Goal: Task Accomplishment & Management: Complete application form

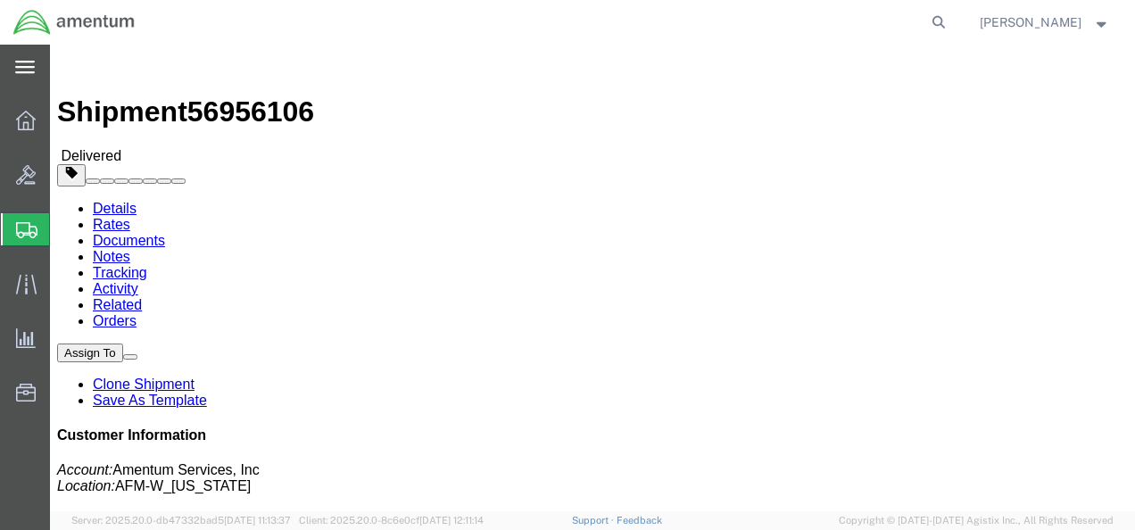
click at [28, 71] on icon at bounding box center [25, 67] width 20 height 13
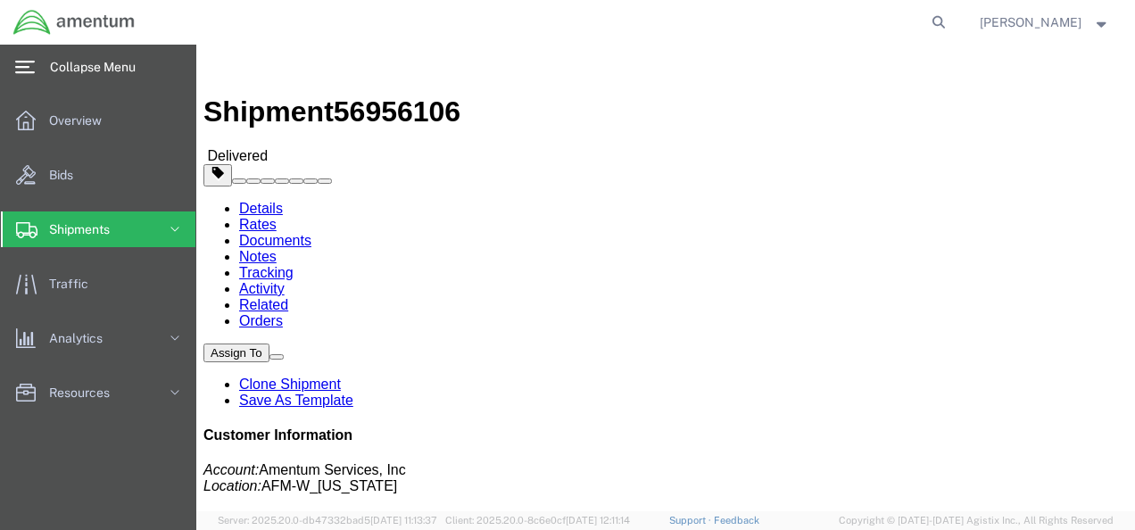
click at [26, 67] on icon at bounding box center [25, 67] width 20 height 12
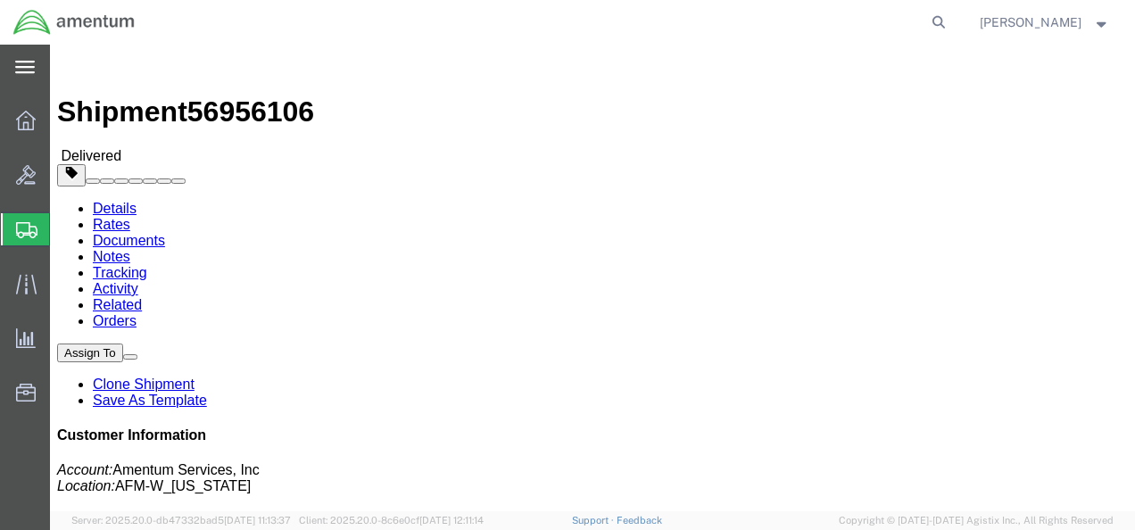
click at [0, 0] on span "Create Shipment" at bounding box center [0, 0] width 0 height 0
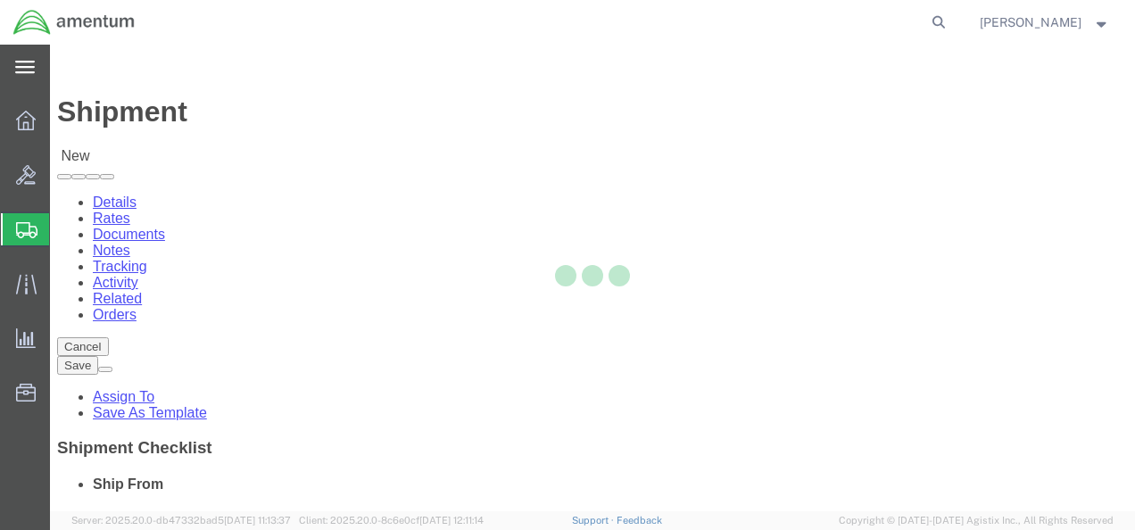
select select
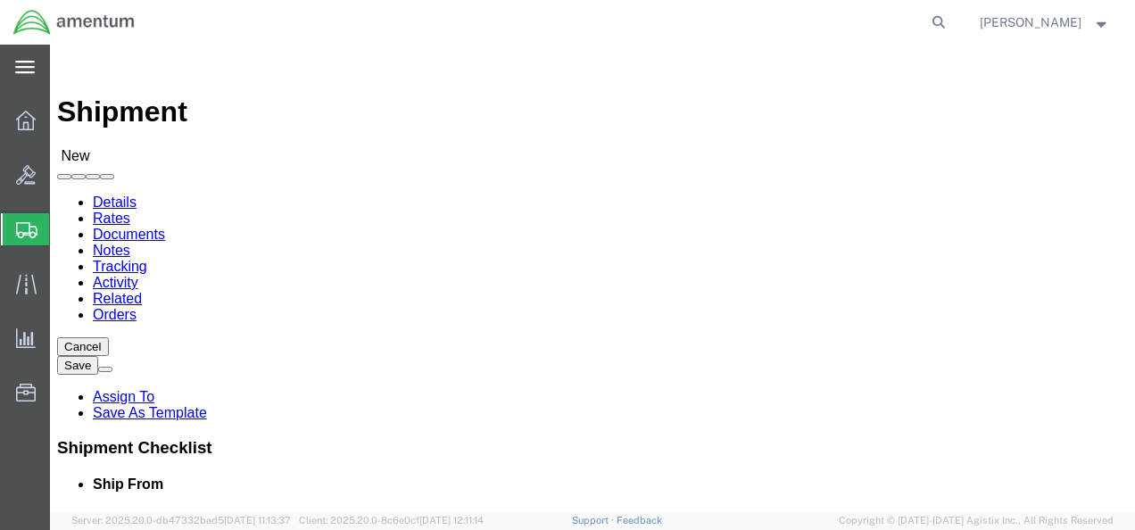
type input "F"
select select "MYPROFILE"
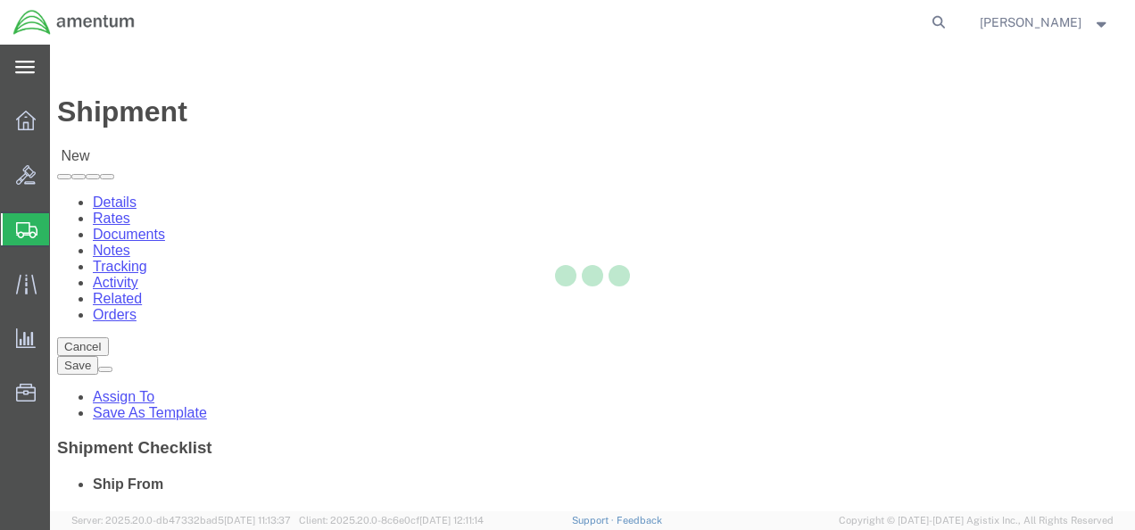
select select "HI"
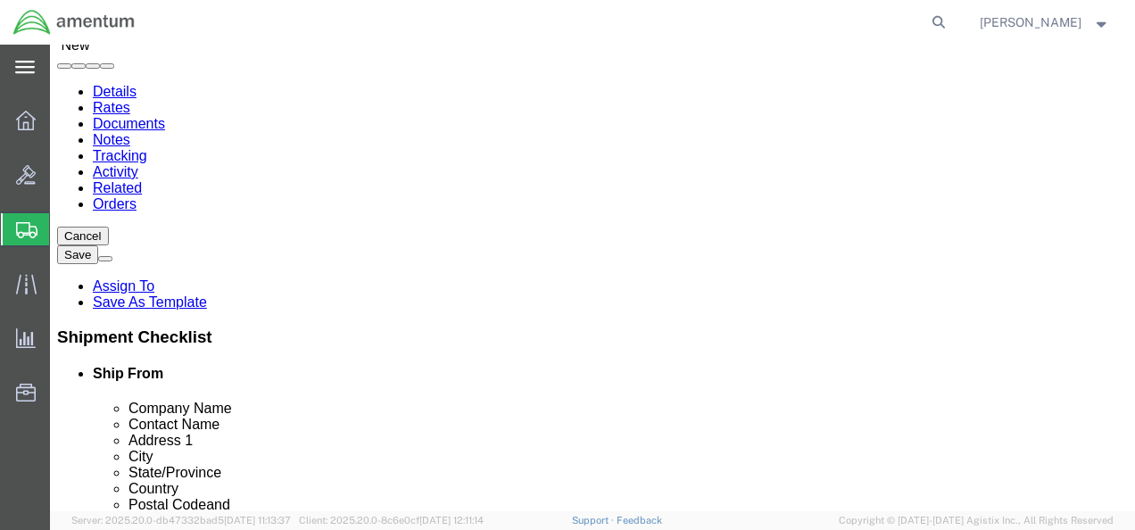
scroll to position [357, 0]
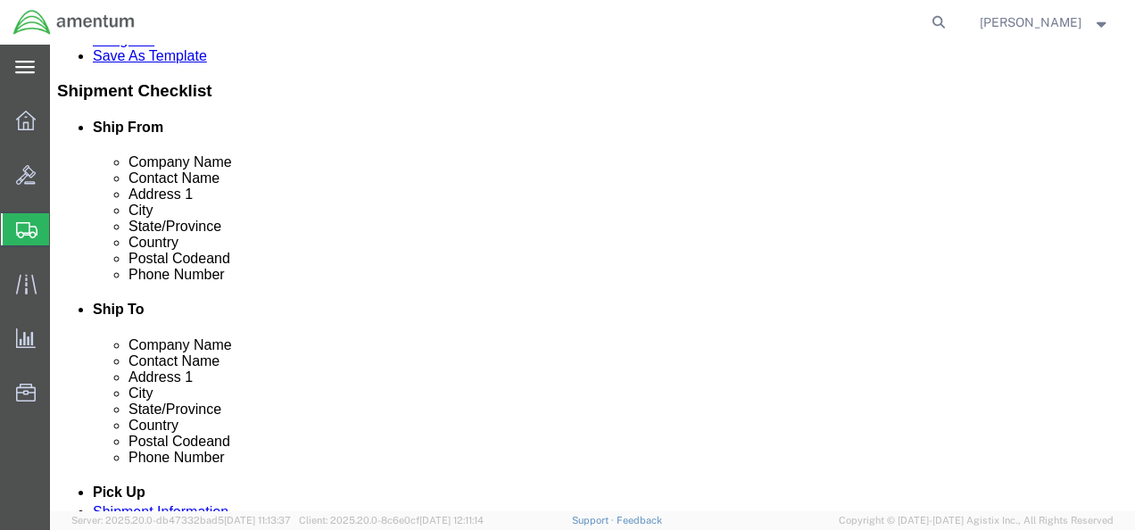
drag, startPoint x: 306, startPoint y: 265, endPoint x: 0, endPoint y: 316, distance: 310.2
click div "Phone Number"
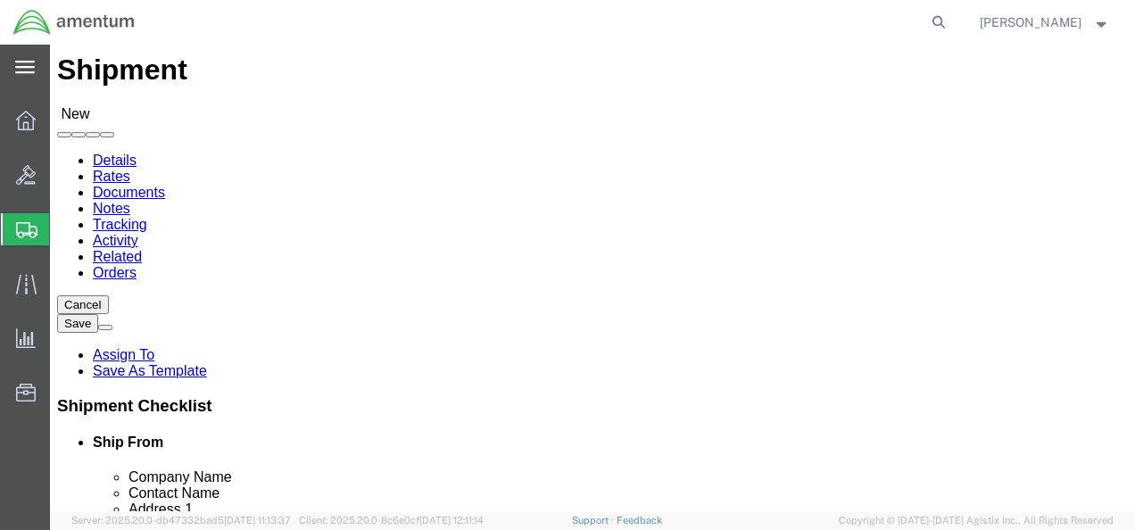
scroll to position [0, 0]
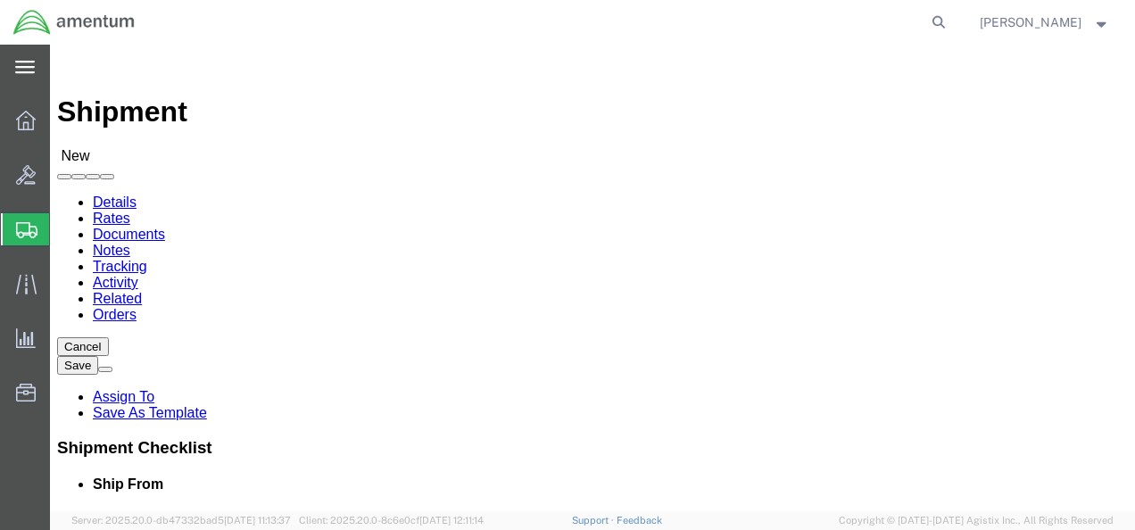
type input "8085943642"
click input "text"
type input "D"
click label "Company Alias"
drag, startPoint x: 672, startPoint y: 350, endPoint x: 484, endPoint y: 362, distance: 188.6
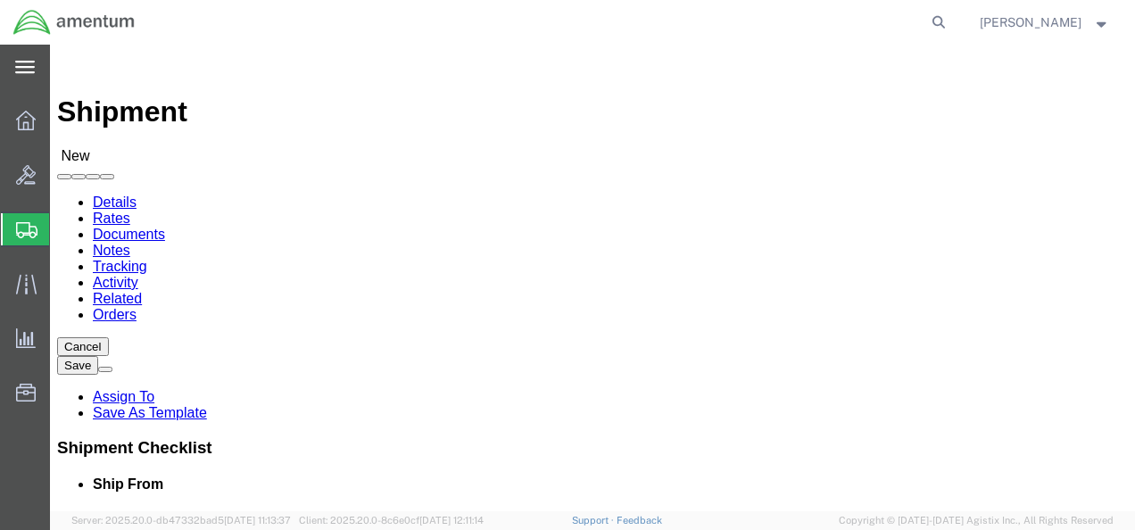
click div "Company Name D"
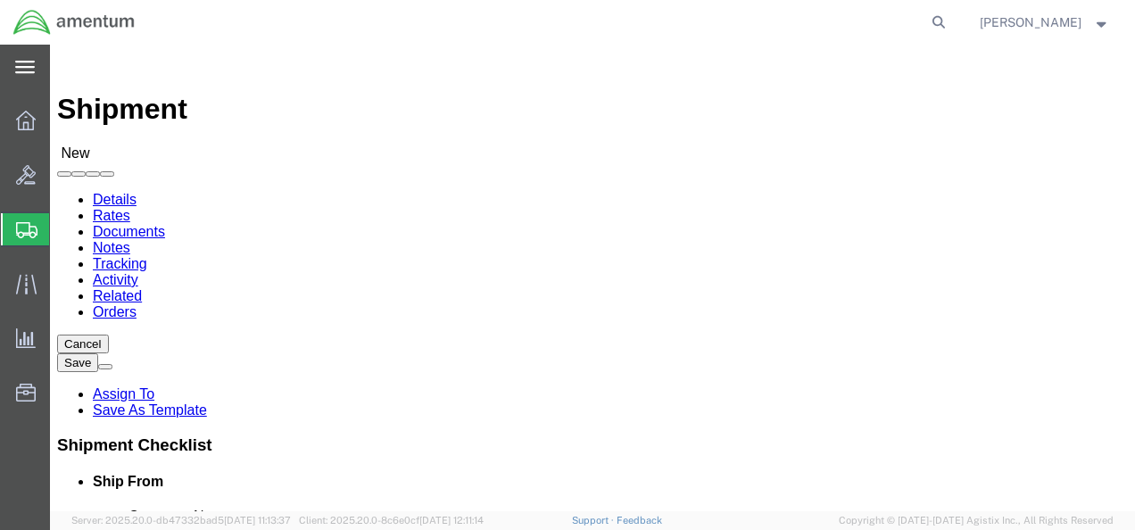
type input "[PERSON_NAME]"
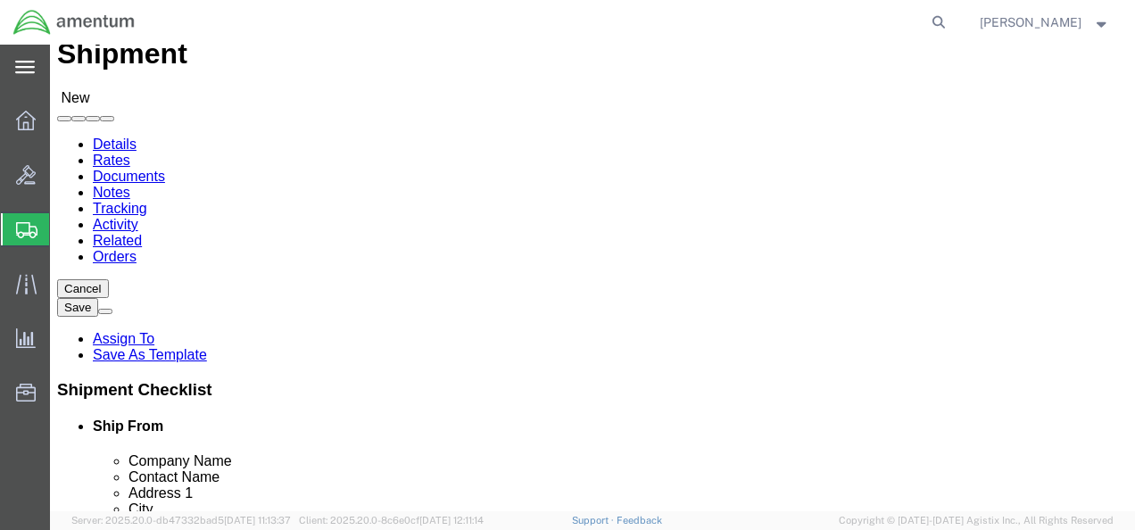
scroll to position [178, 0]
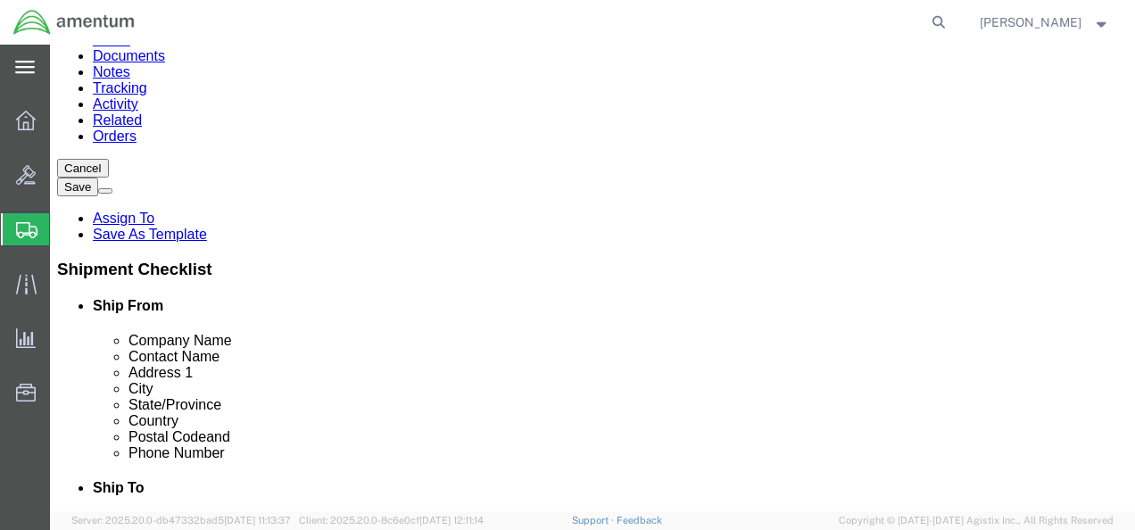
click p "- Amentum - ([PERSON_NAME]) [STREET_ADDRESS][PERSON_NAME][PERSON_NAME]"
select select "AK"
type input "[PERSON_NAME]"
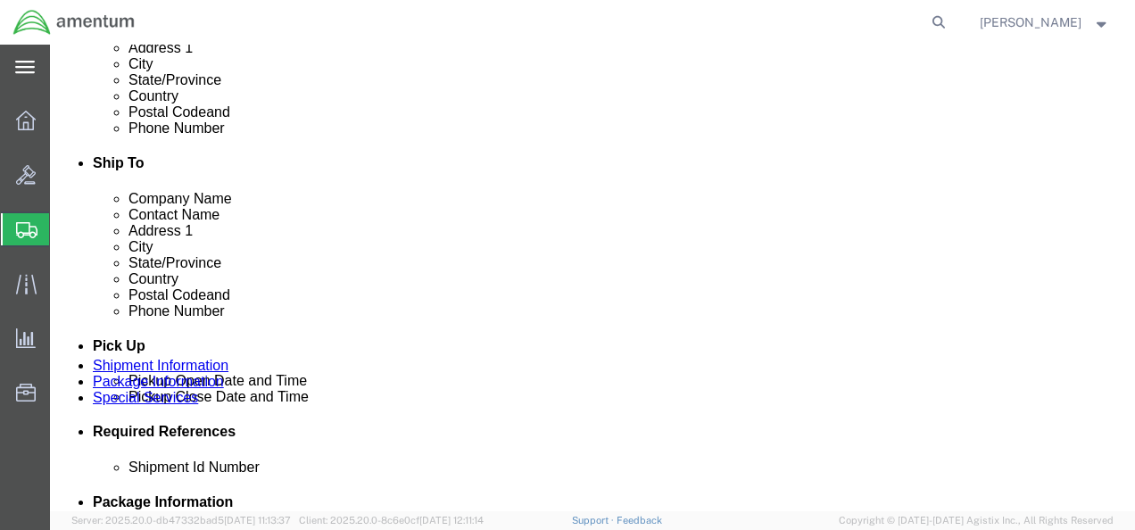
scroll to position [446, 0]
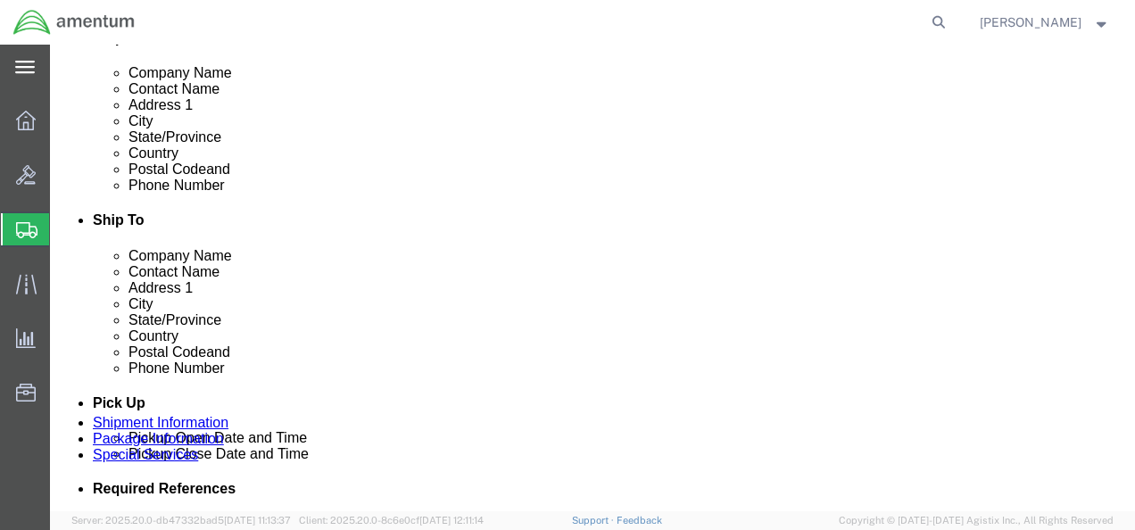
click div "Ship To Location Location My Profile Location [PHONE_NUMBER] [PHONE_NUMBER] [PH…"
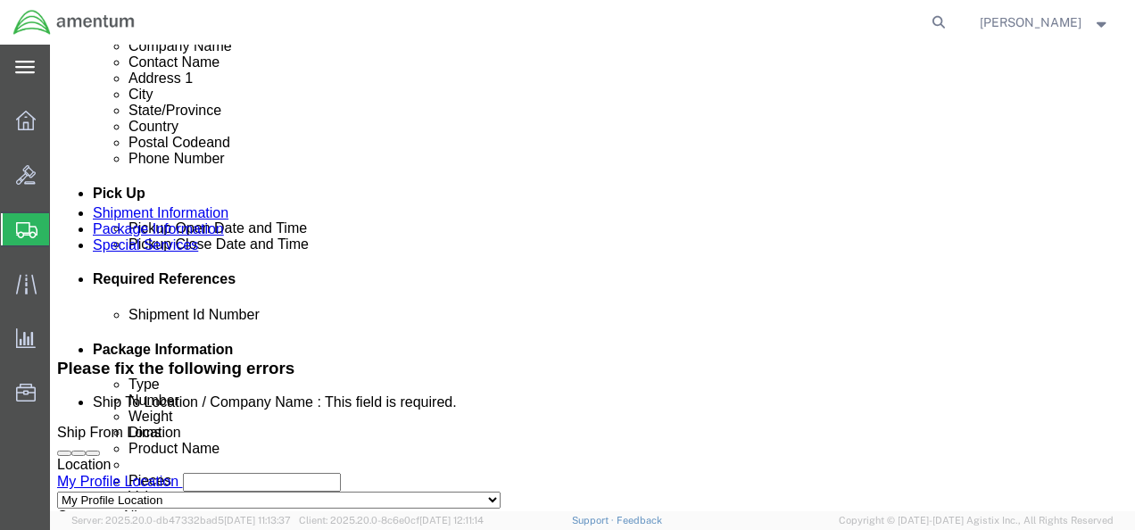
scroll to position [624, 0]
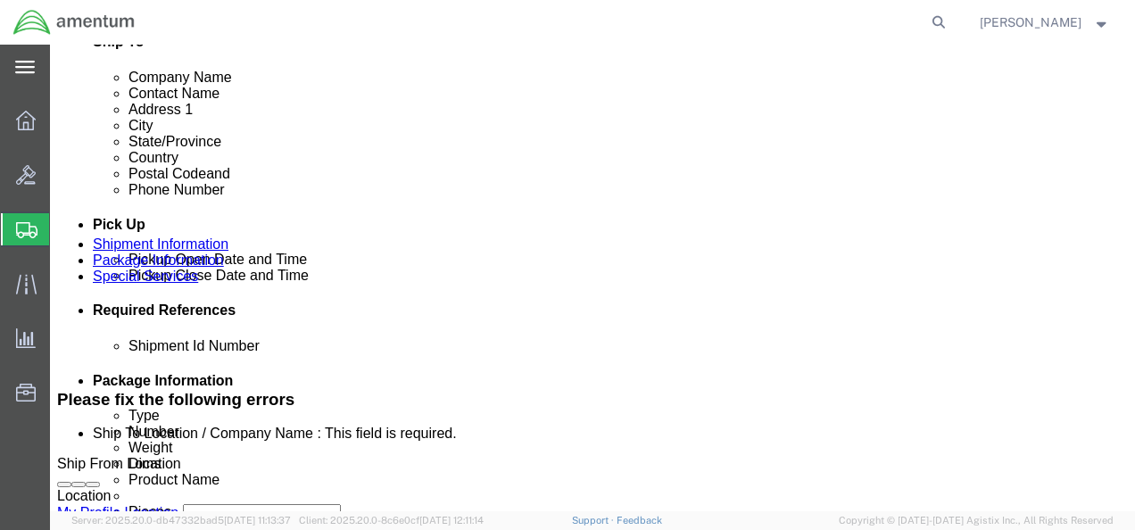
click div "[DATE] 3:00 PM"
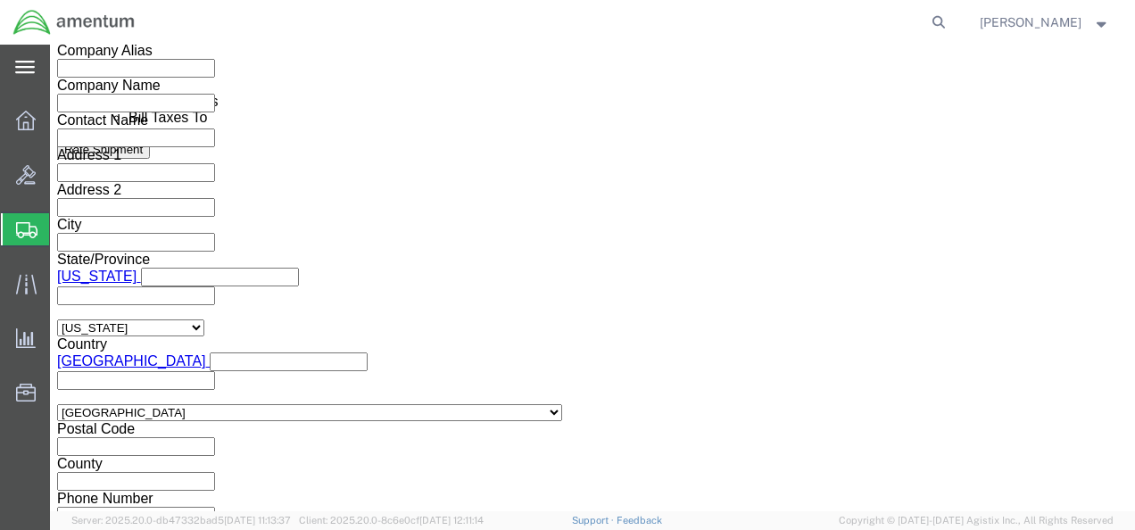
type input "5:00 PM"
click button "Apply"
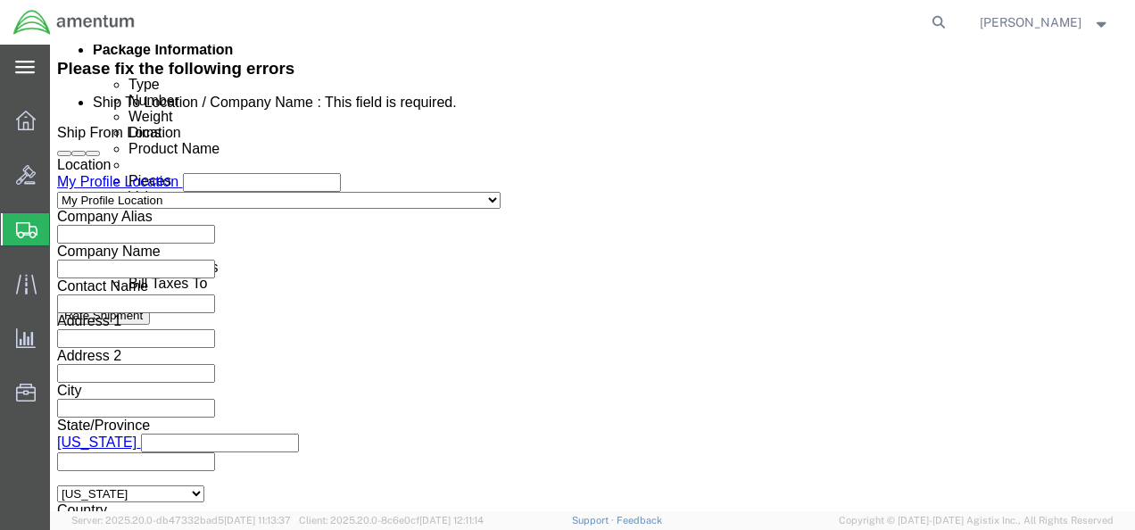
scroll to position [943, 0]
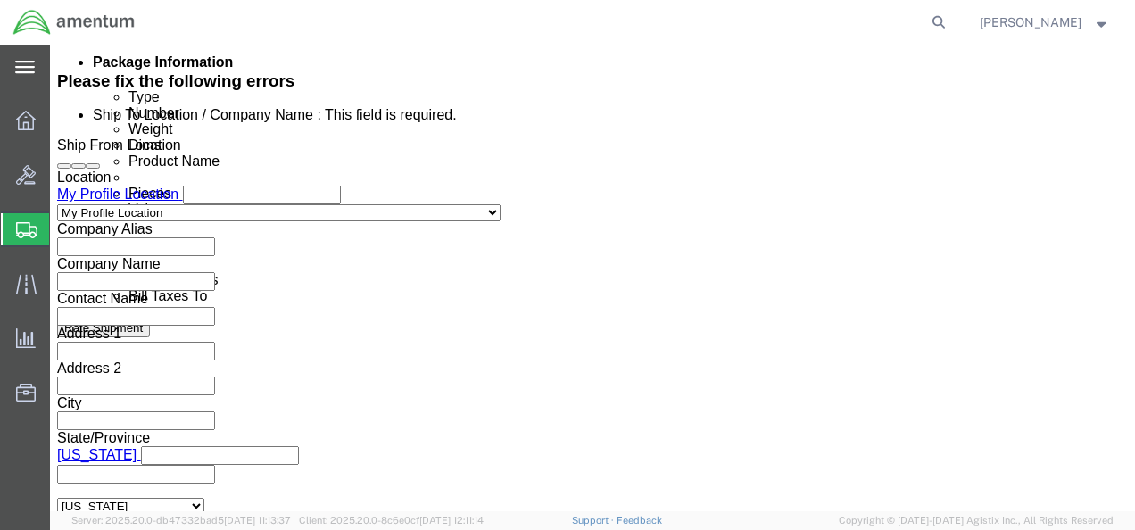
click input "text"
paste input "4999.R.2521.AK.AS.0A.[GEOGRAPHIC_DATA]00"
type input "4999.R.2521.AK.AS.0A.[GEOGRAPHIC_DATA]00"
click div "Shipment Id Number 4999.R.2521.AK.AS.0A.[GEOGRAPHIC_DATA]00 Select Account Type…"
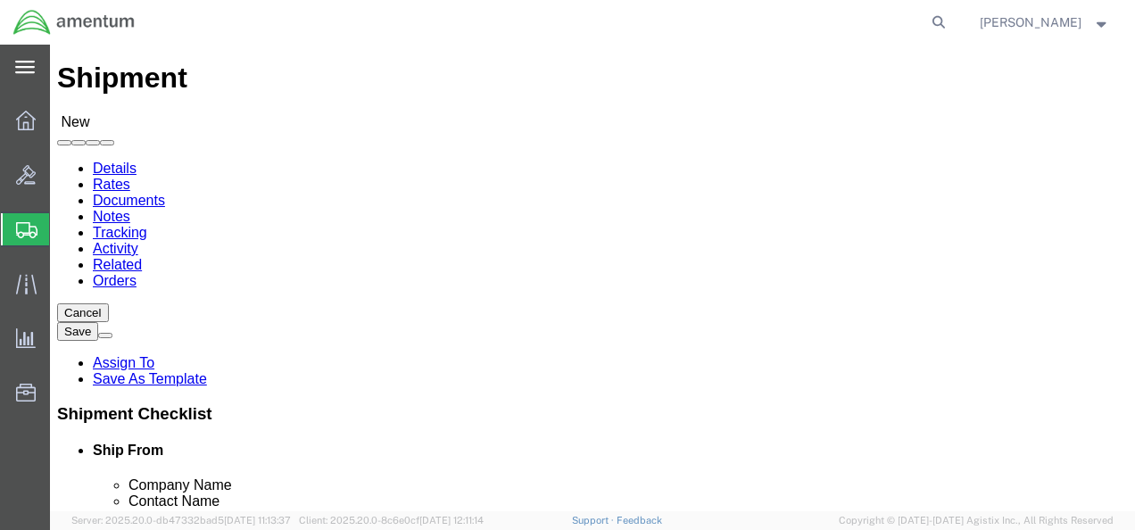
scroll to position [0, 0]
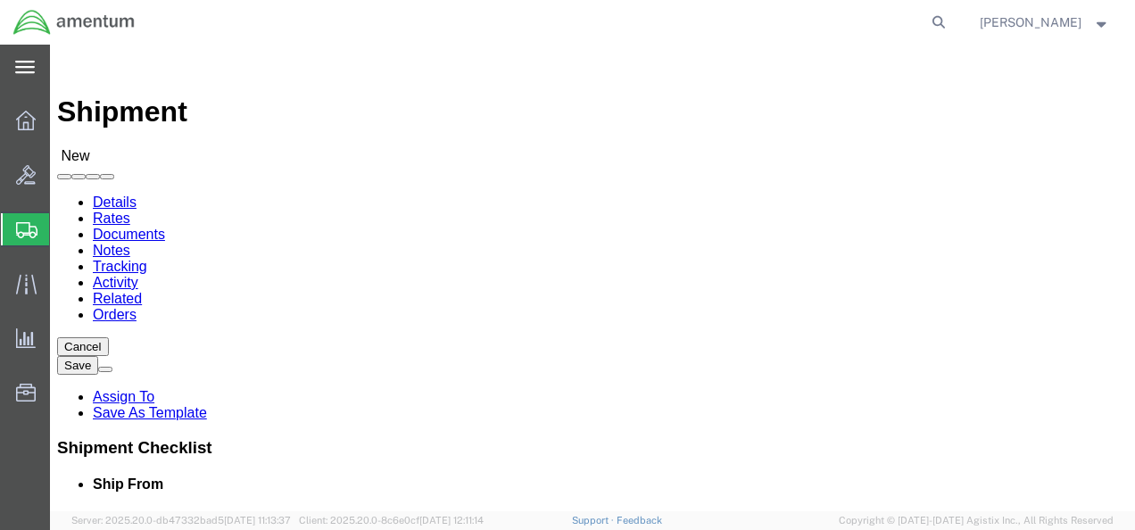
click icon
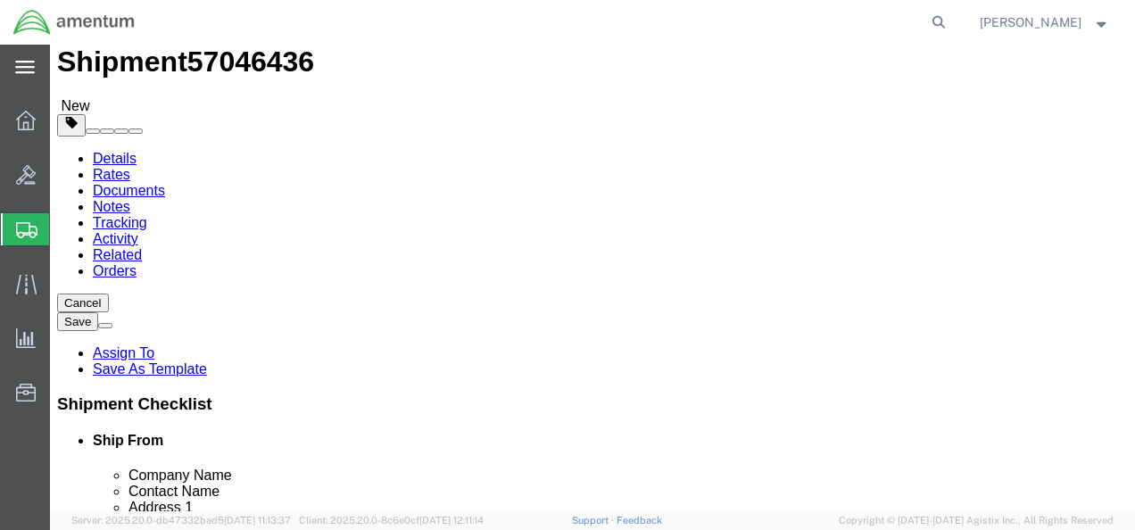
scroll to position [178, 0]
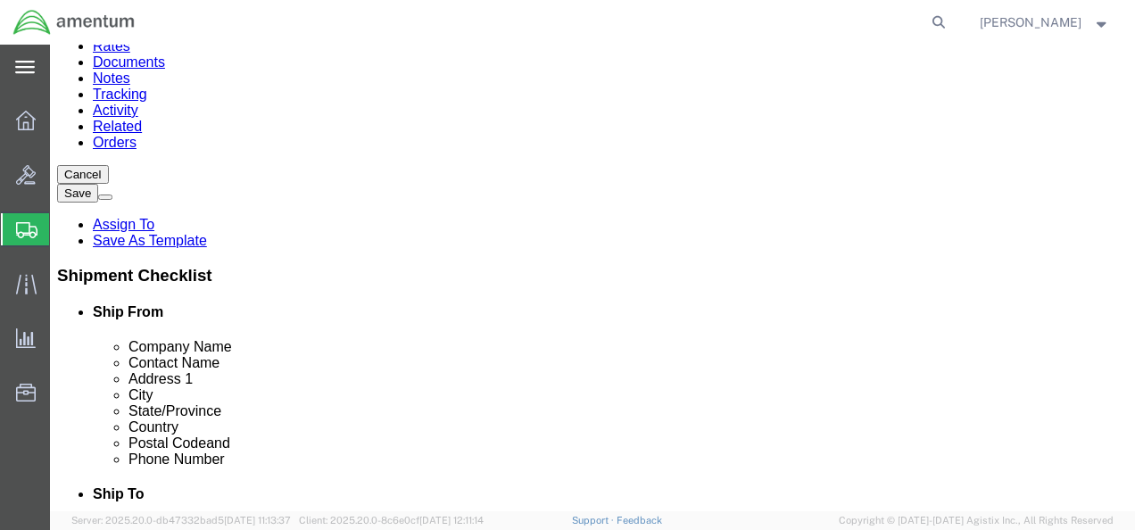
click select "Select BCK Boxes Bale(s) Basket(s) Bolt(s) Bottle(s) Buckets Bulk Bundle(s) Can…"
select select "ENV"
click select "Select BCK Boxes Bale(s) Basket(s) Bolt(s) Bottle(s) Buckets Bulk Bundle(s) Can…"
type input "9.50"
type input "12.50"
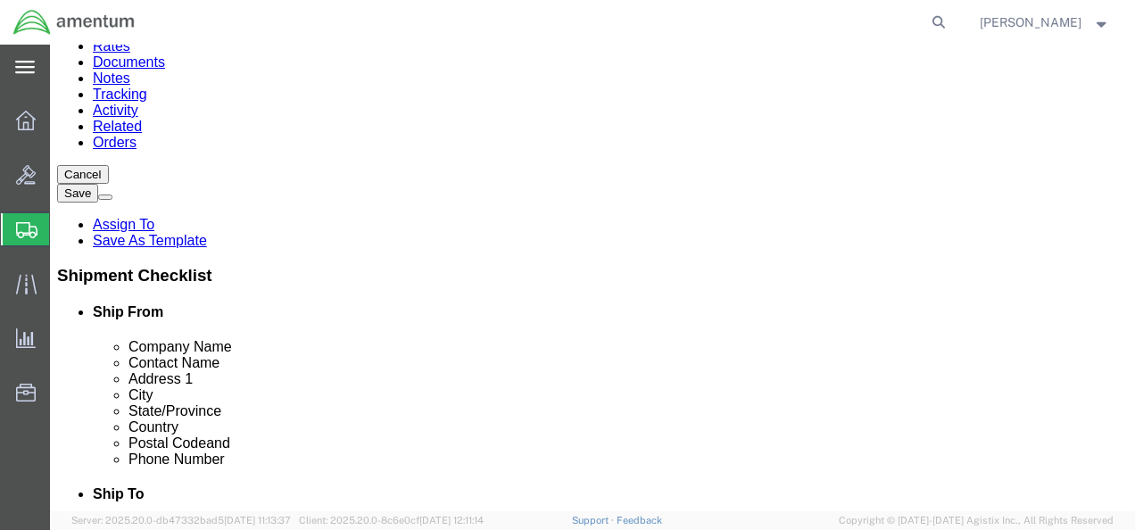
type input "0.25"
type input "1"
click select "Select BCK Boxes Bale(s) Basket(s) Bolt(s) Bottle(s) Buckets Bulk Bundle(s) Can…"
click div "Shipment Information Package Information Special Services"
click div "Package Content # 1 1 x Envelope Package Type Select BCK Boxes Bale(s) Basket(s…"
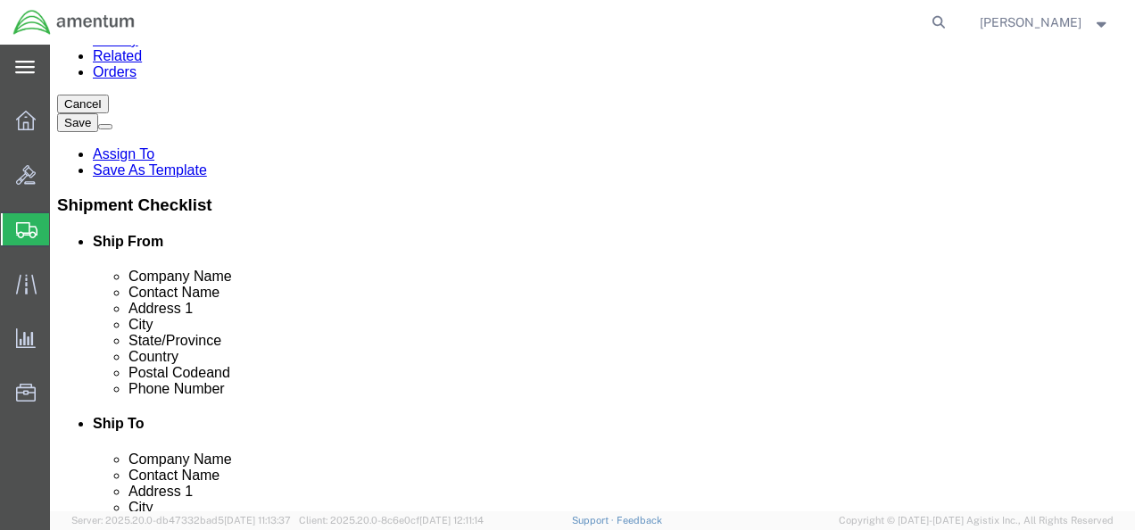
scroll to position [351, 0]
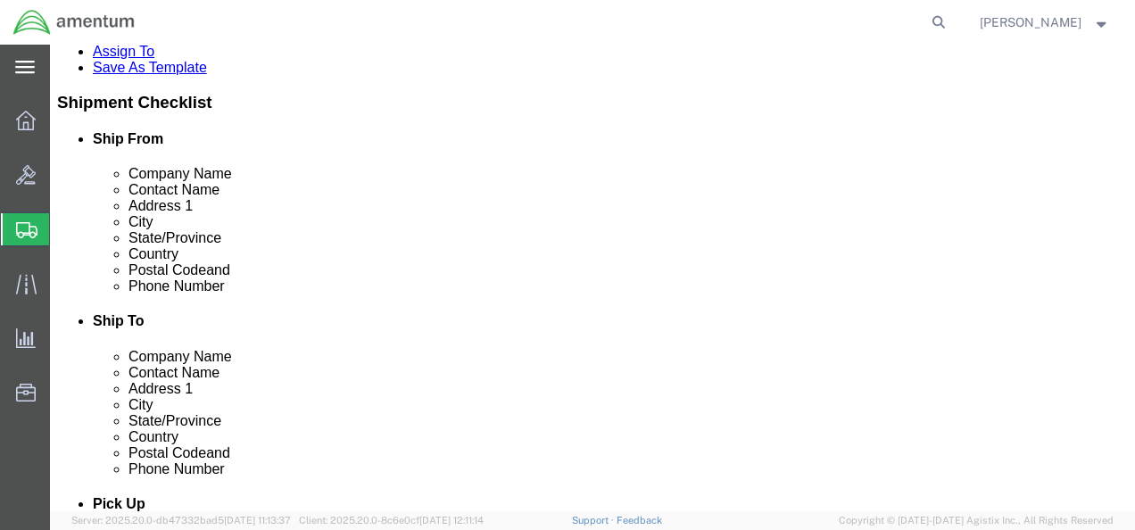
click link "Add Content"
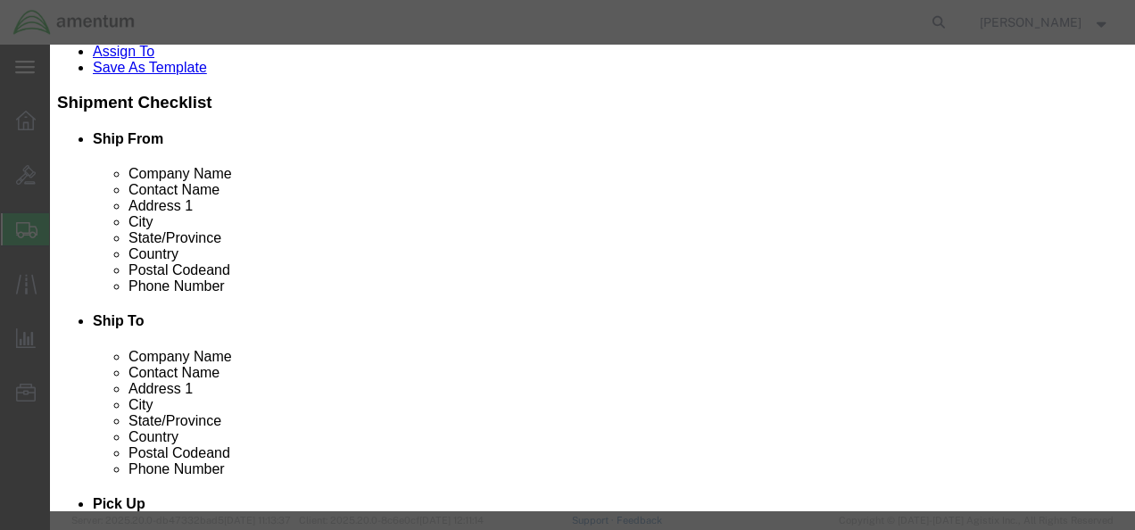
click input "0"
drag, startPoint x: 257, startPoint y: 168, endPoint x: 219, endPoint y: 167, distance: 37.5
click div "0"
type input "1"
click input "text"
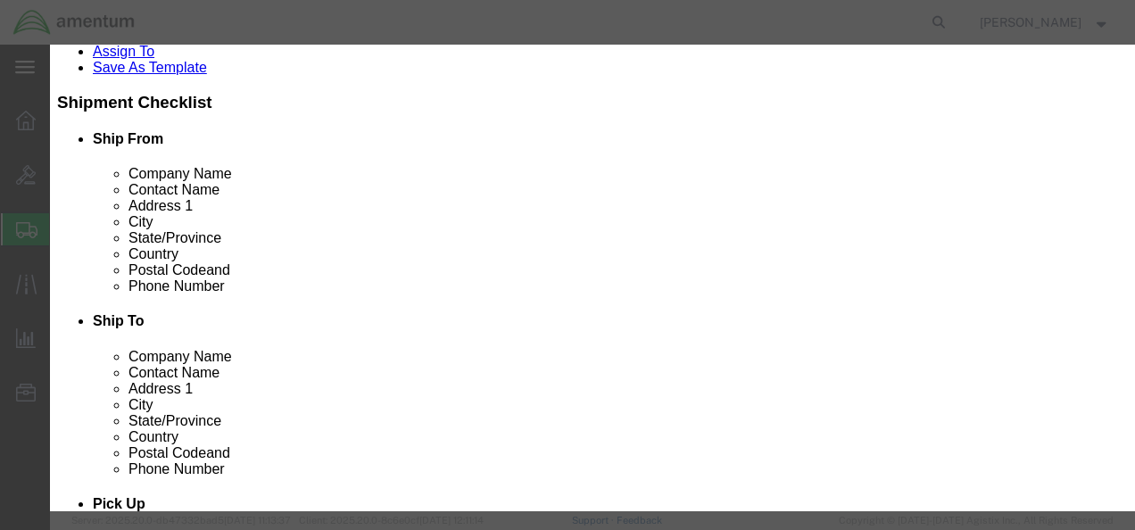
type input "20"
click label "Class"
click input "text"
type input "Paper Collateral"
click textarea
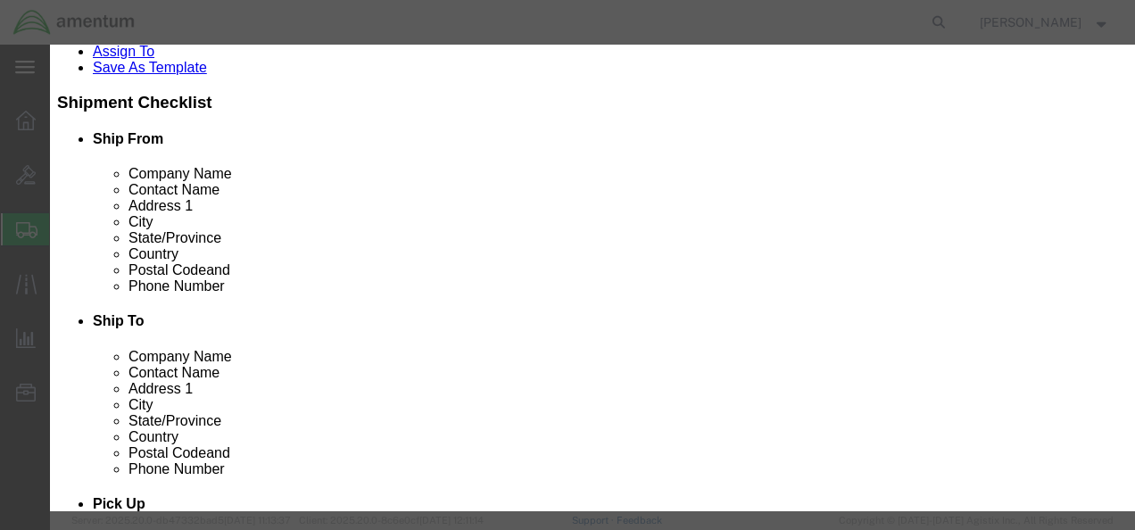
click button "Save & Close"
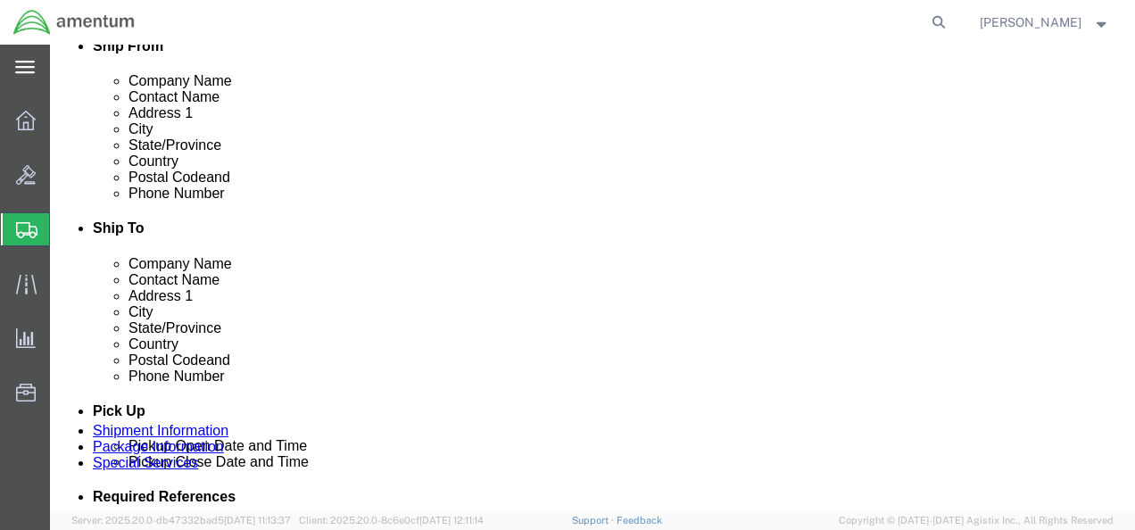
scroll to position [350, 0]
click button "Rate Shipment"
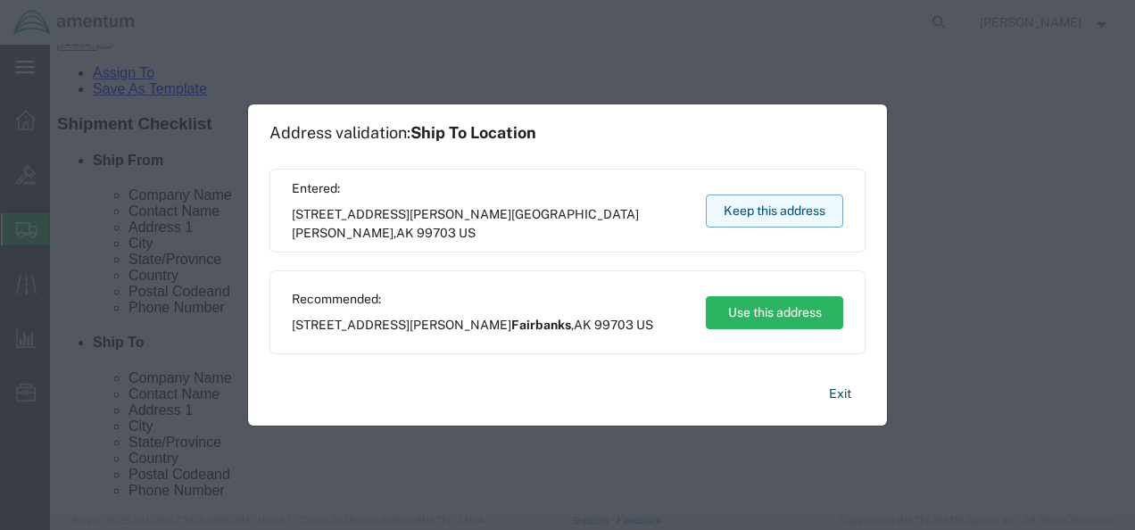
click at [759, 205] on button "Keep this address" at bounding box center [774, 210] width 137 height 33
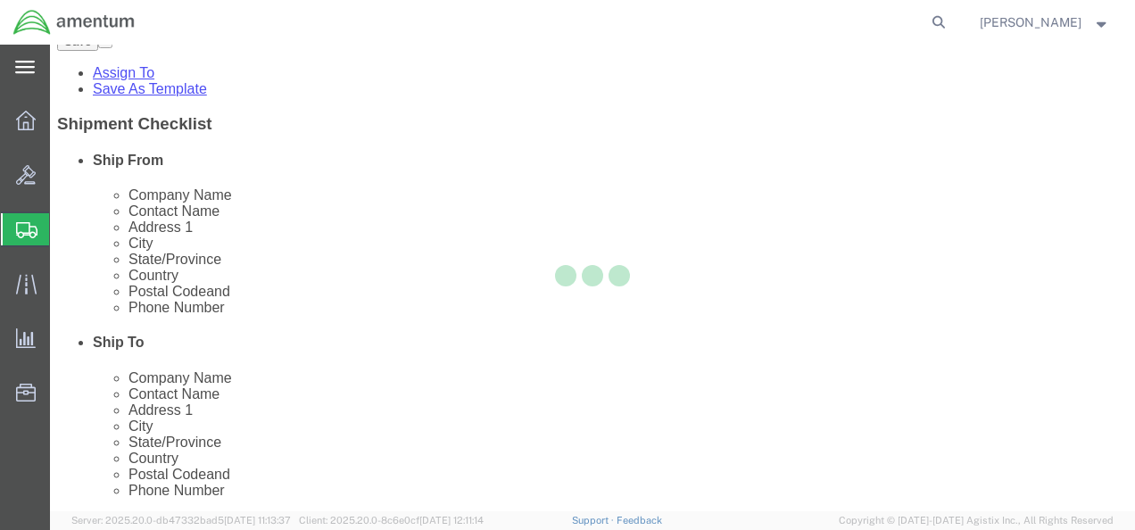
scroll to position [20, 0]
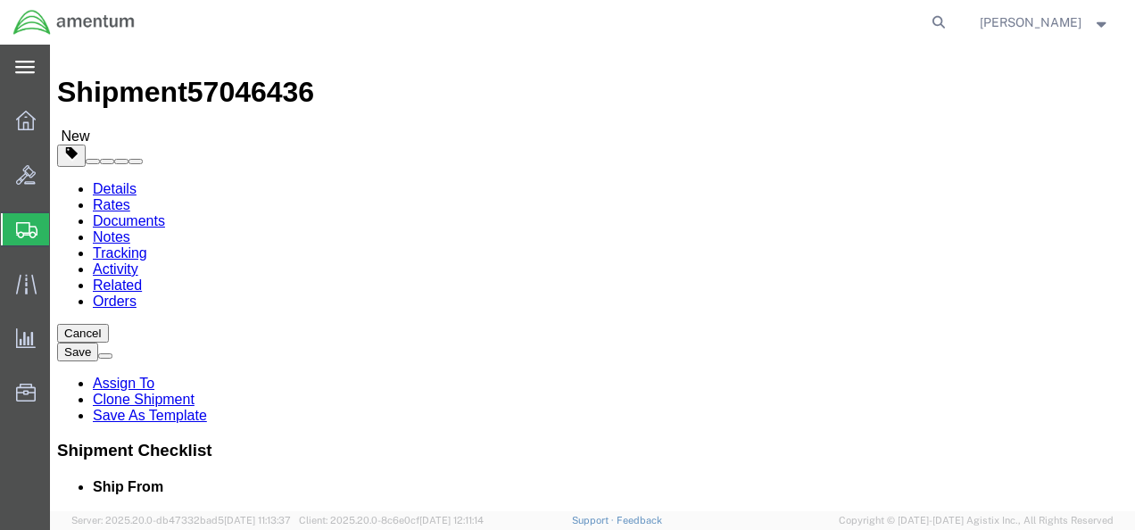
click at [114, 181] on link "Details" at bounding box center [115, 188] width 44 height 15
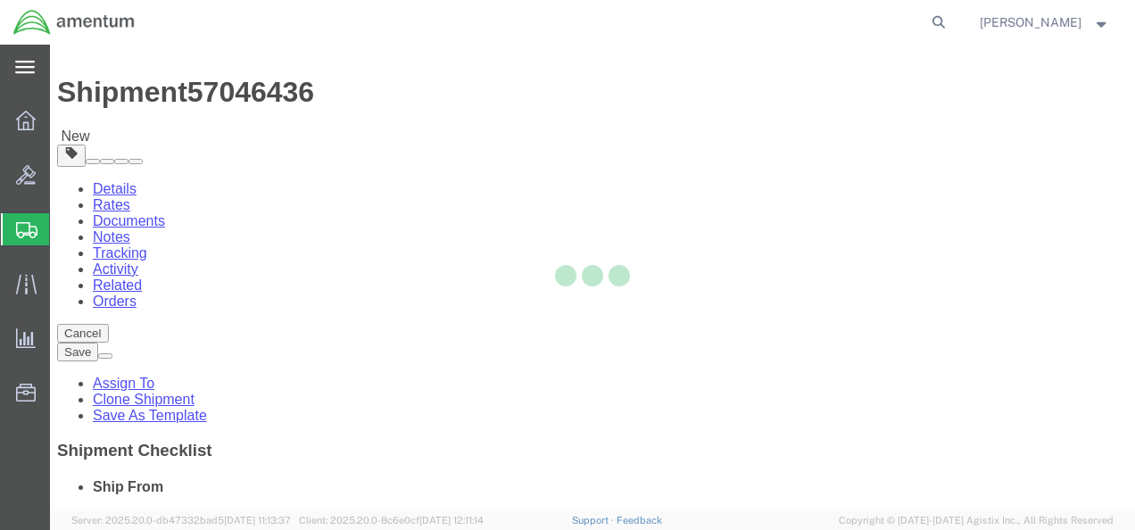
select select "59334"
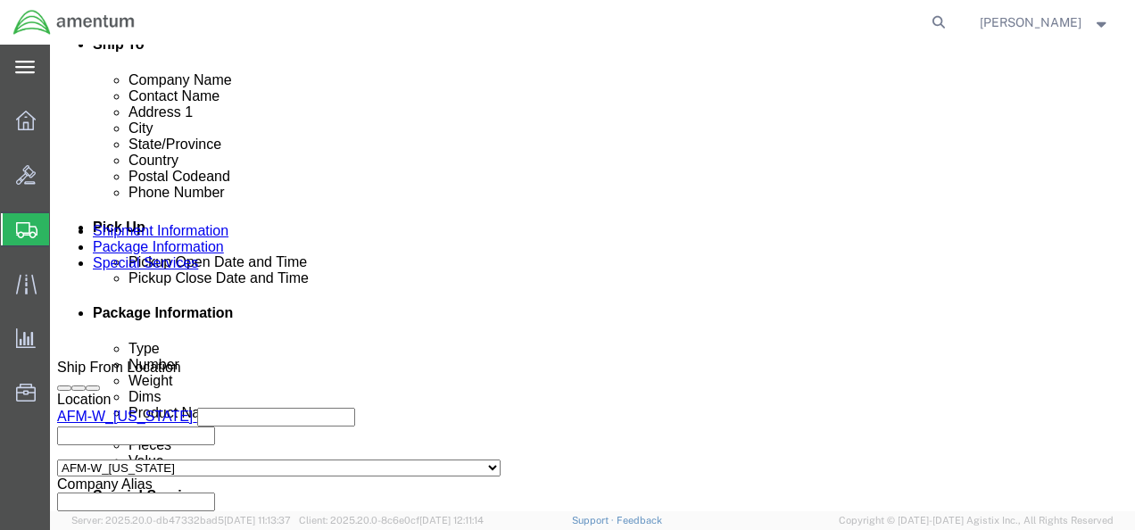
click div "[DATE] 5:00 PM"
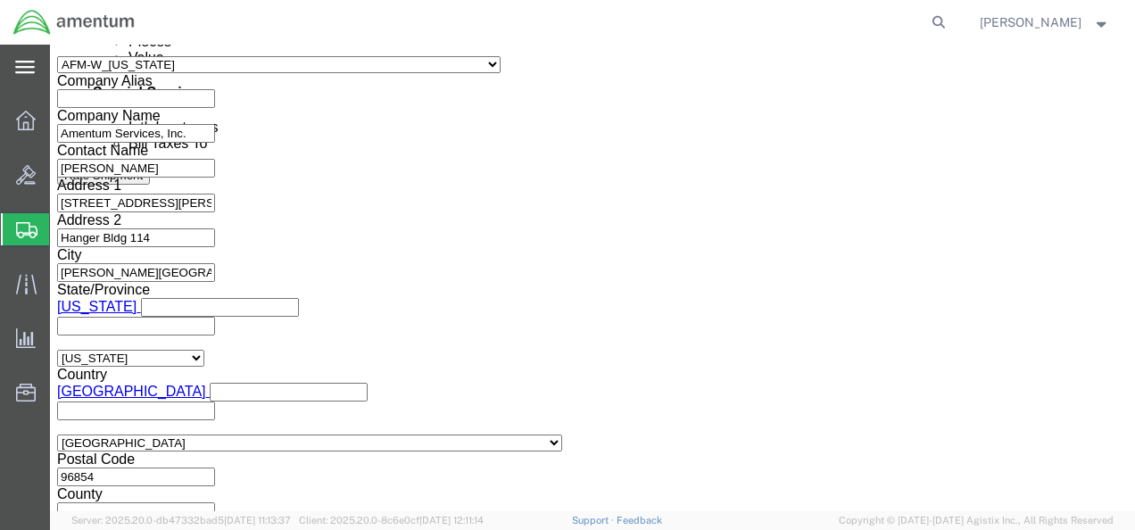
click input "5:00 PM"
type input "1:00 PM"
click button "Apply"
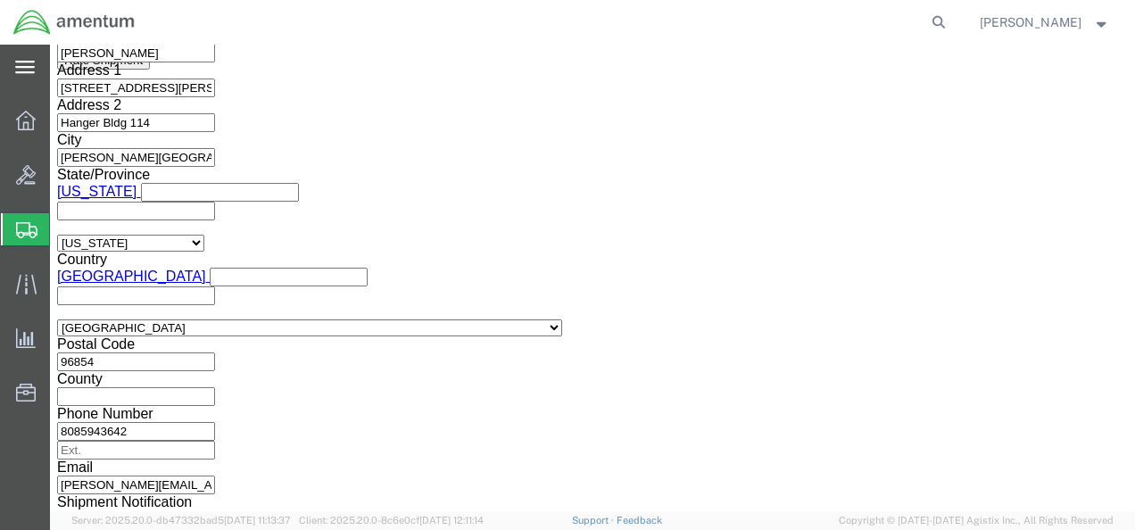
scroll to position [1237, 0]
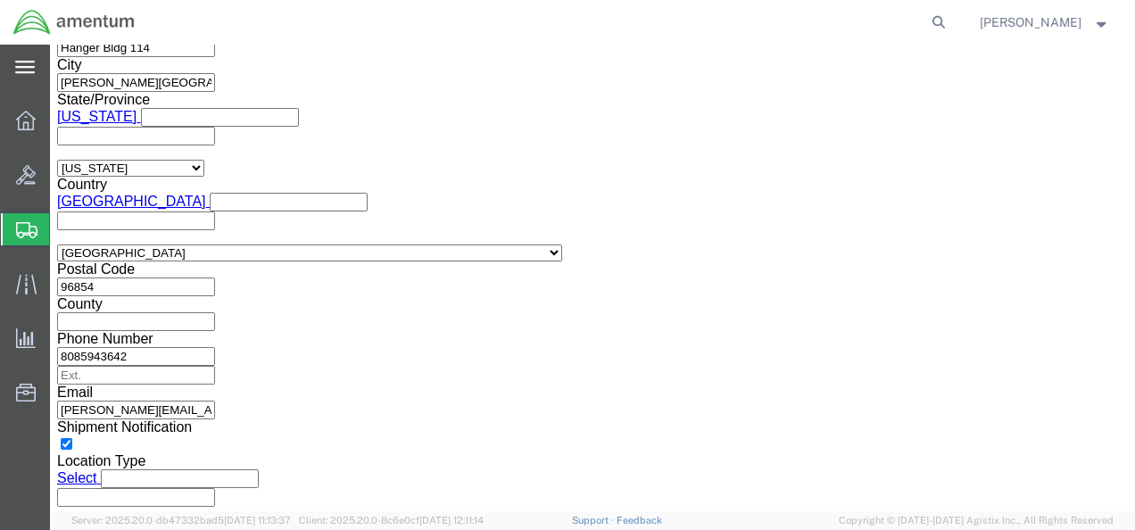
click button "Continue"
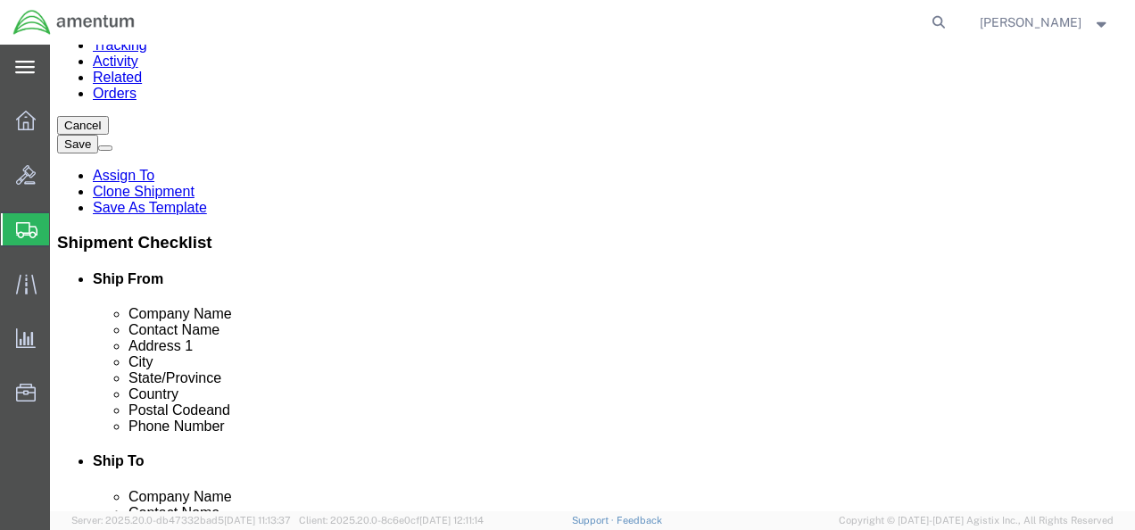
click button "Rate Shipment"
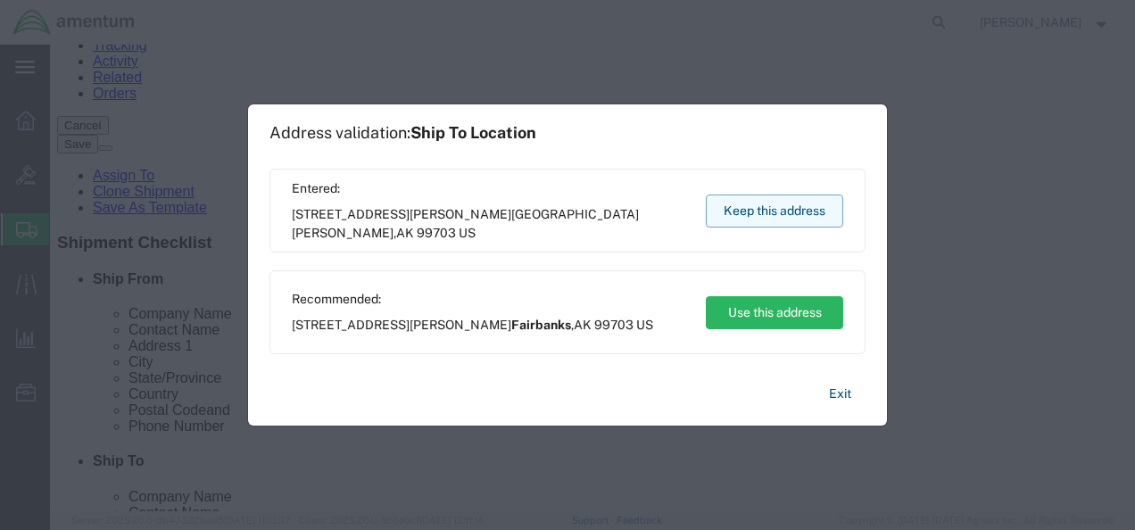
click at [741, 213] on button "Keep this address" at bounding box center [774, 210] width 137 height 33
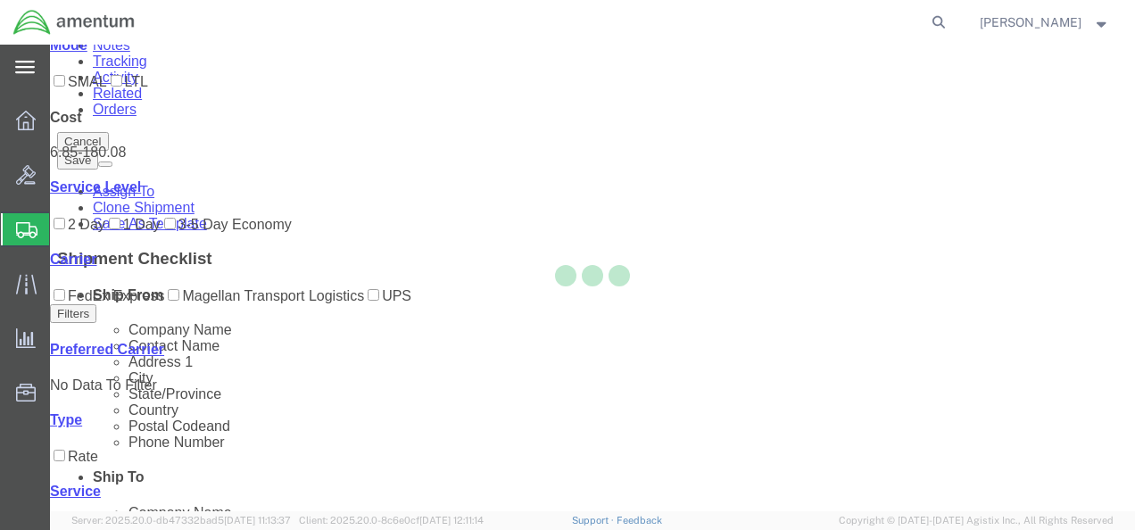
scroll to position [70, 0]
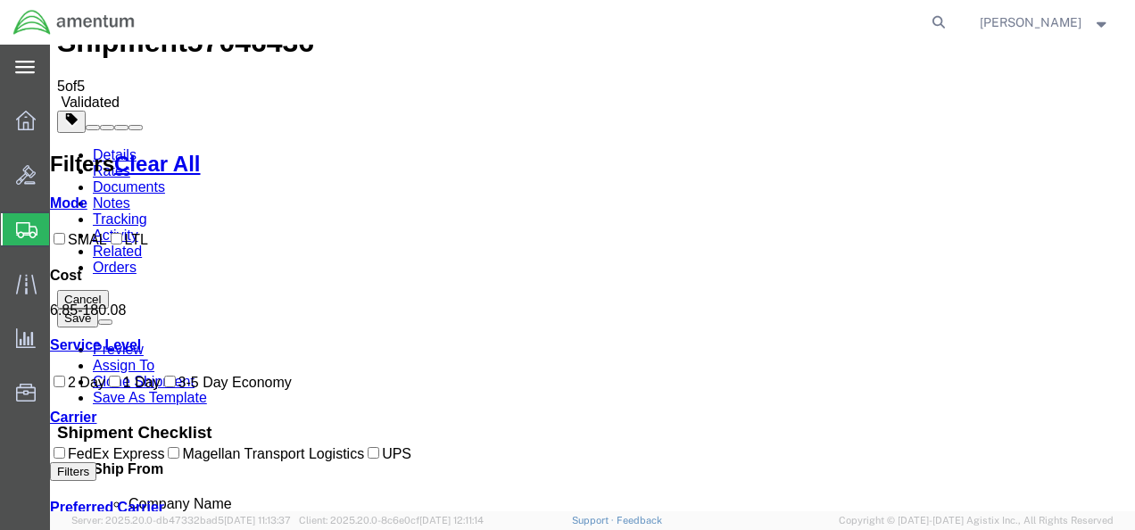
checkbox input "true"
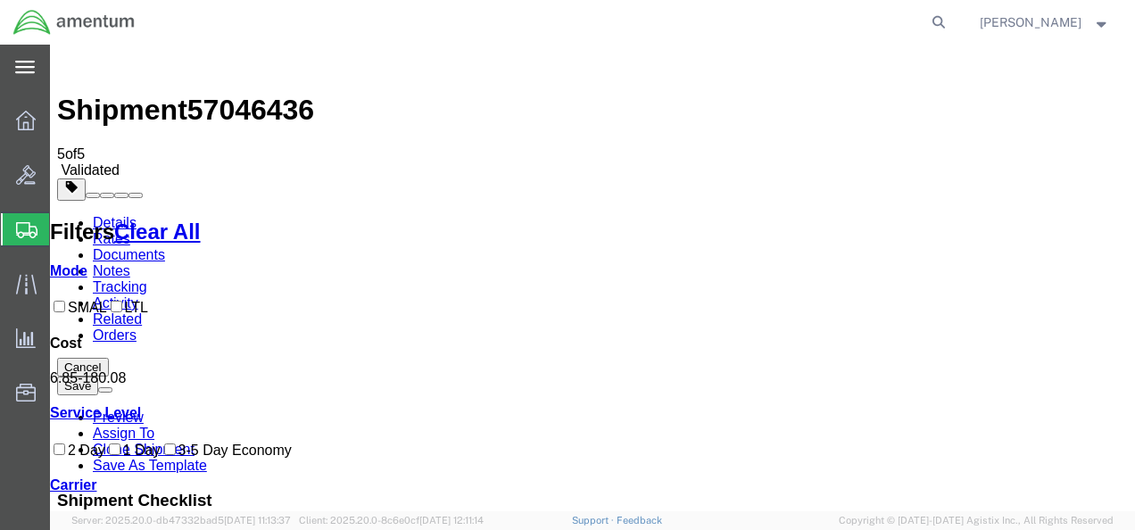
scroll to position [0, 0]
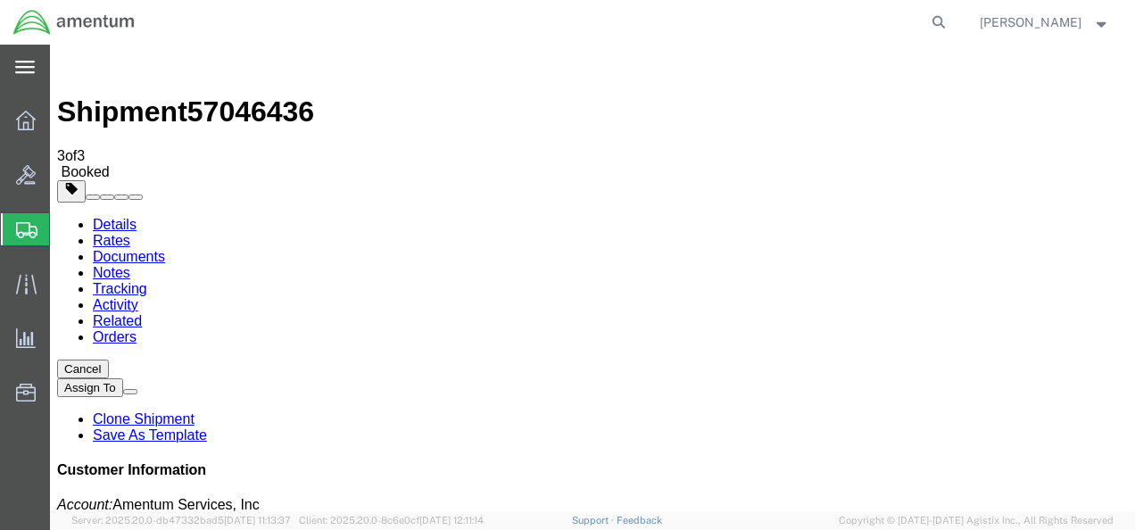
checkbox input "true"
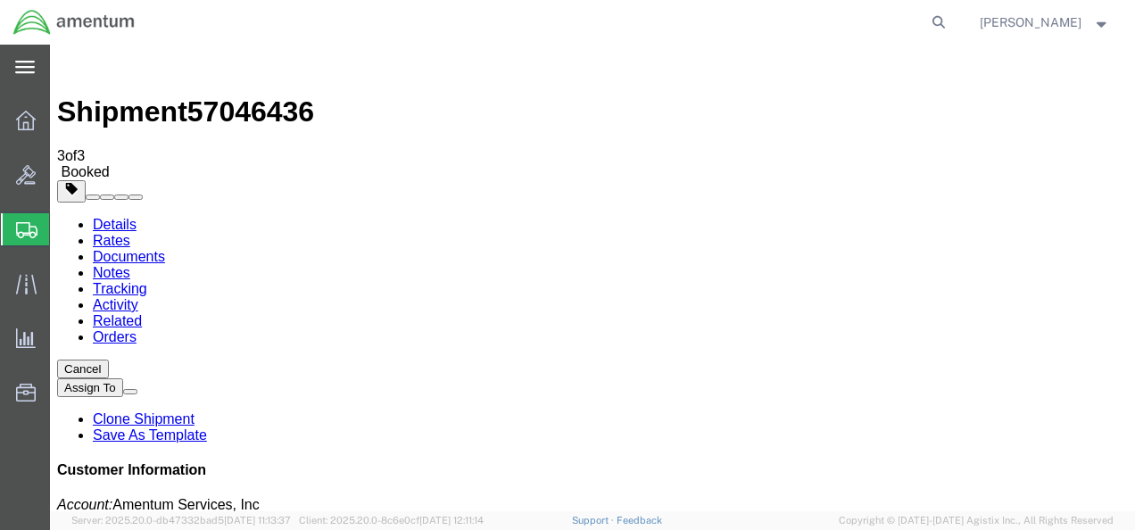
select select "2"
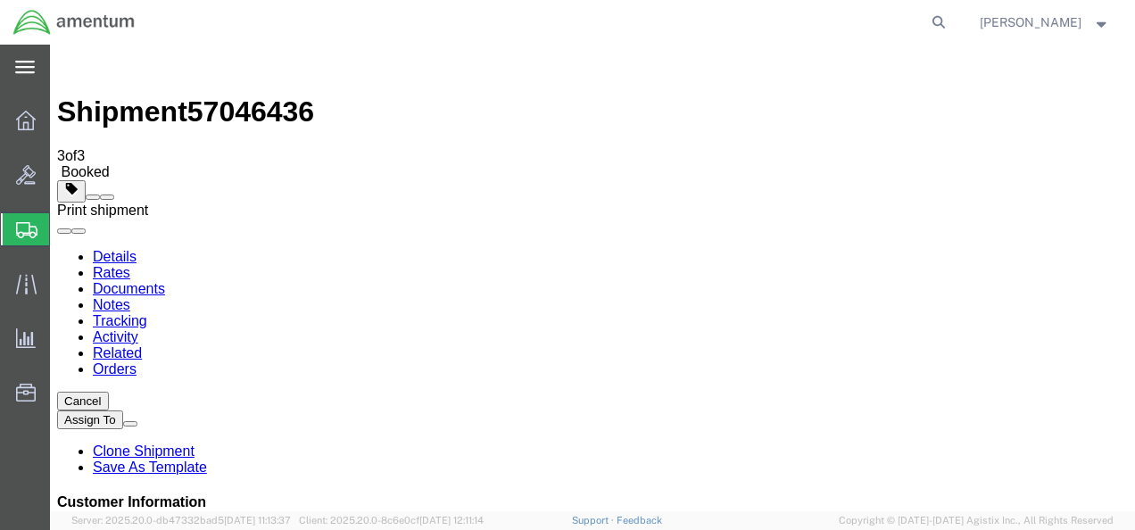
click at [107, 197] on span at bounding box center [107, 197] width 0 height 0
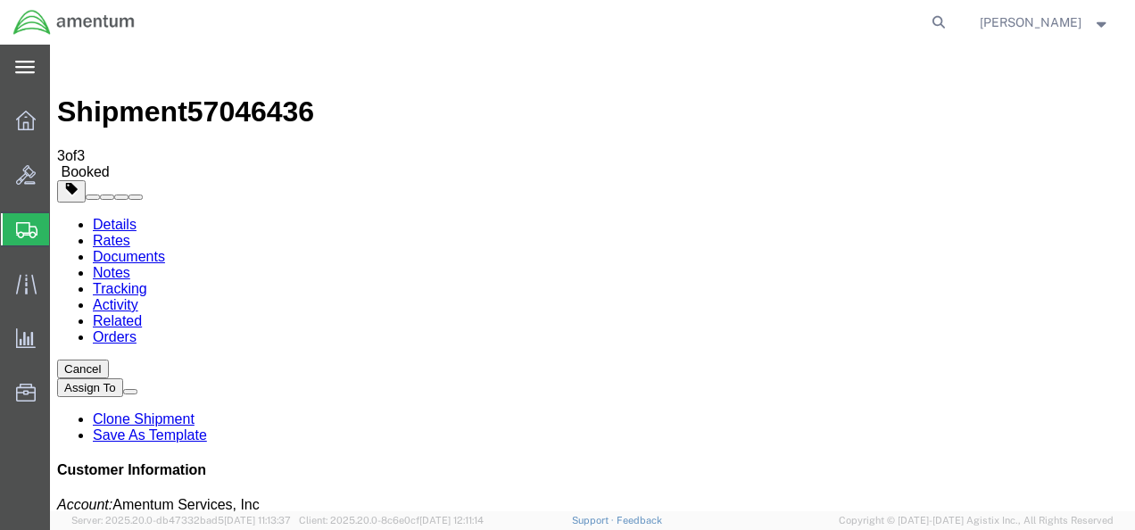
drag, startPoint x: 152, startPoint y: 340, endPoint x: 257, endPoint y: 358, distance: 106.8
drag, startPoint x: 1093, startPoint y: 291, endPoint x: 932, endPoint y: 292, distance: 160.6
copy p "Tracking No: 393972709657"
